Goal: Task Accomplishment & Management: Manage account settings

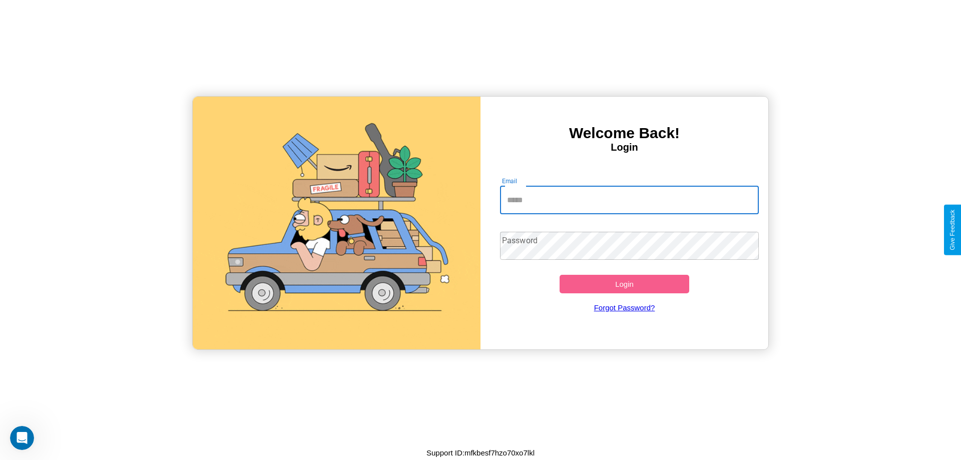
click at [629, 200] on input "Email" at bounding box center [629, 200] width 259 height 28
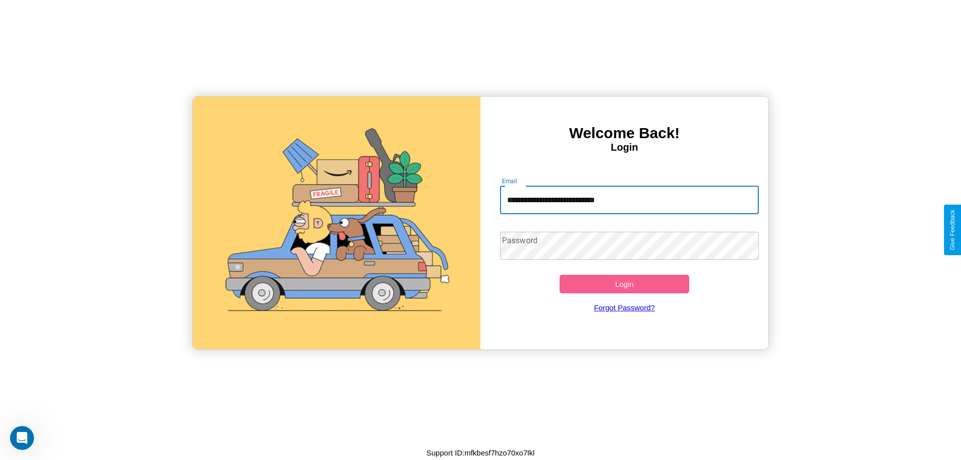
type input "**********"
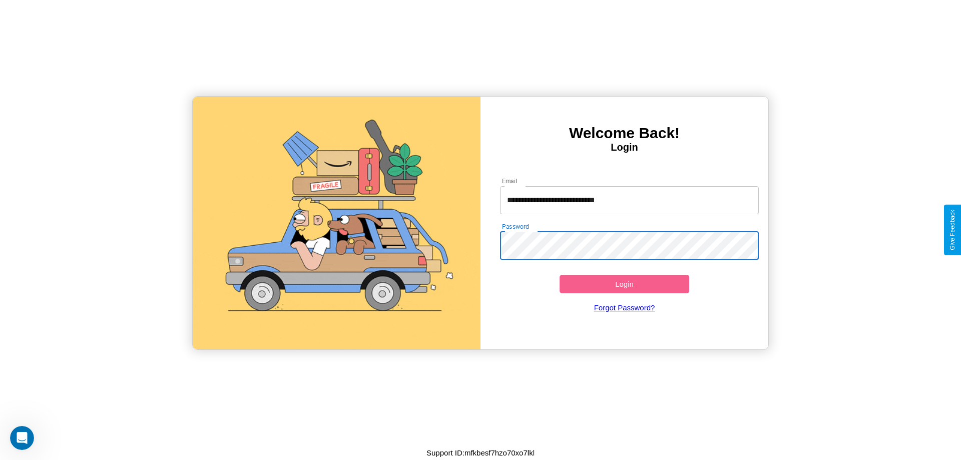
click at [624, 284] on button "Login" at bounding box center [624, 284] width 130 height 19
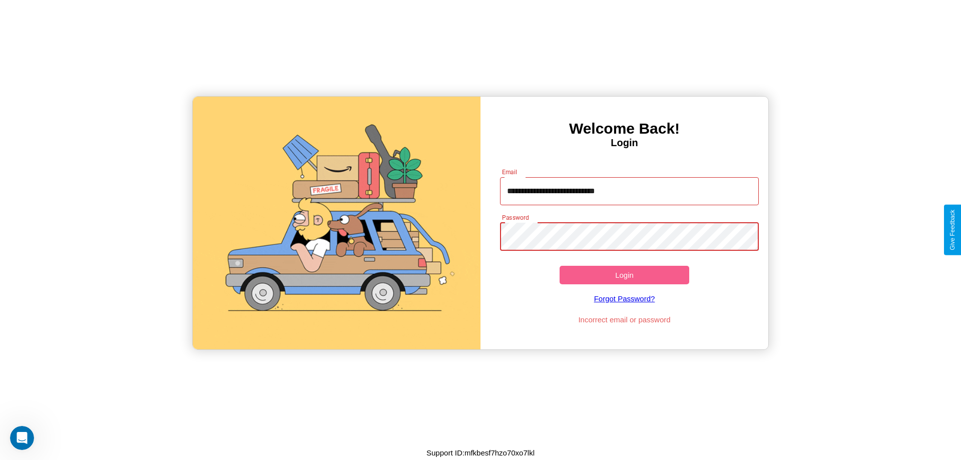
click at [624, 275] on button "Login" at bounding box center [624, 275] width 130 height 19
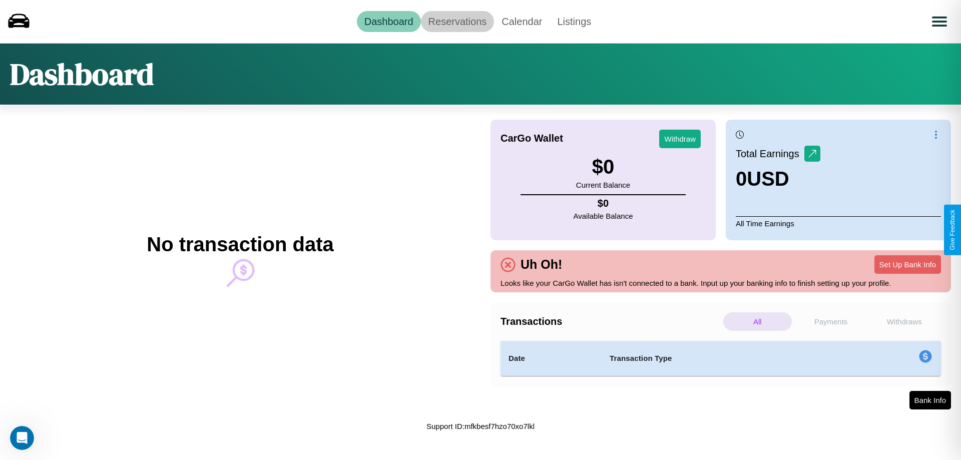
click at [457, 21] on link "Reservations" at bounding box center [458, 21] width 74 height 21
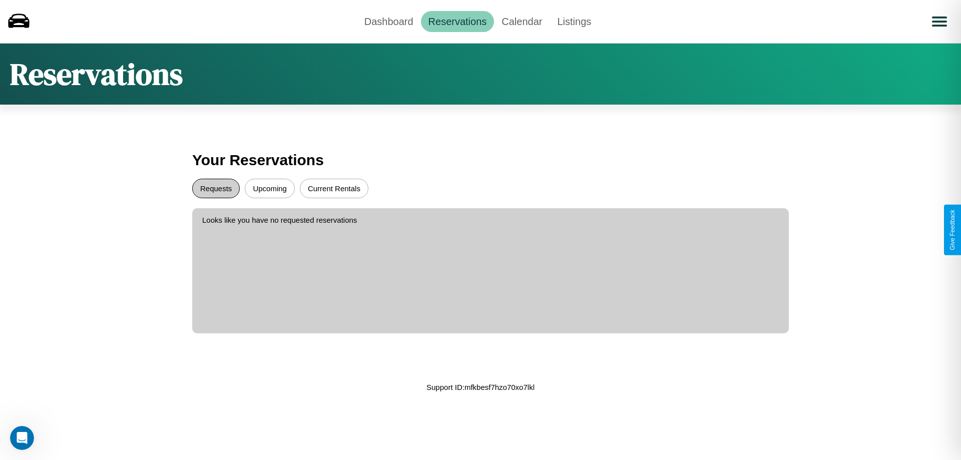
click at [216, 188] on button "Requests" at bounding box center [216, 189] width 48 height 20
click at [270, 188] on button "Upcoming" at bounding box center [270, 189] width 50 height 20
click at [388, 21] on link "Dashboard" at bounding box center [389, 21] width 64 height 21
